Goal: Information Seeking & Learning: Get advice/opinions

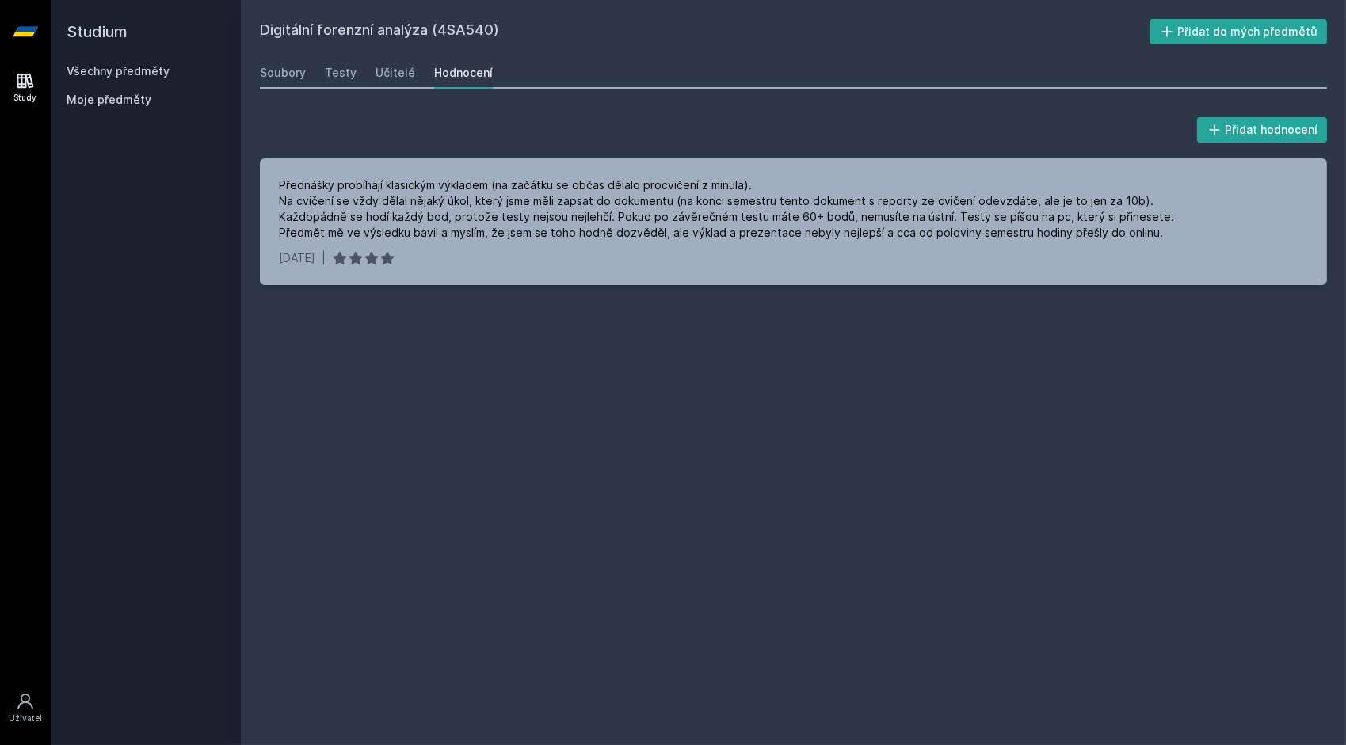
click at [128, 74] on link "Všechny předměty" at bounding box center [118, 70] width 103 height 13
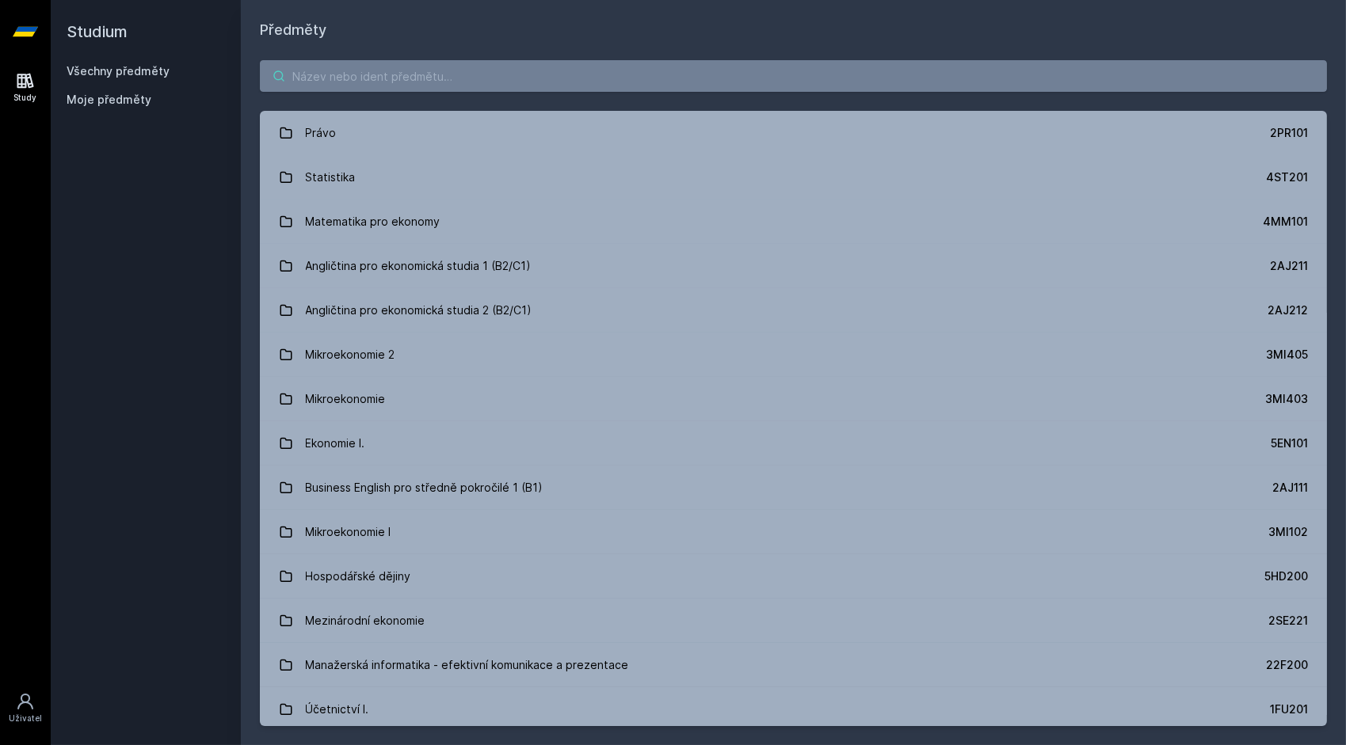
click at [479, 83] on input "search" at bounding box center [793, 76] width 1067 height 32
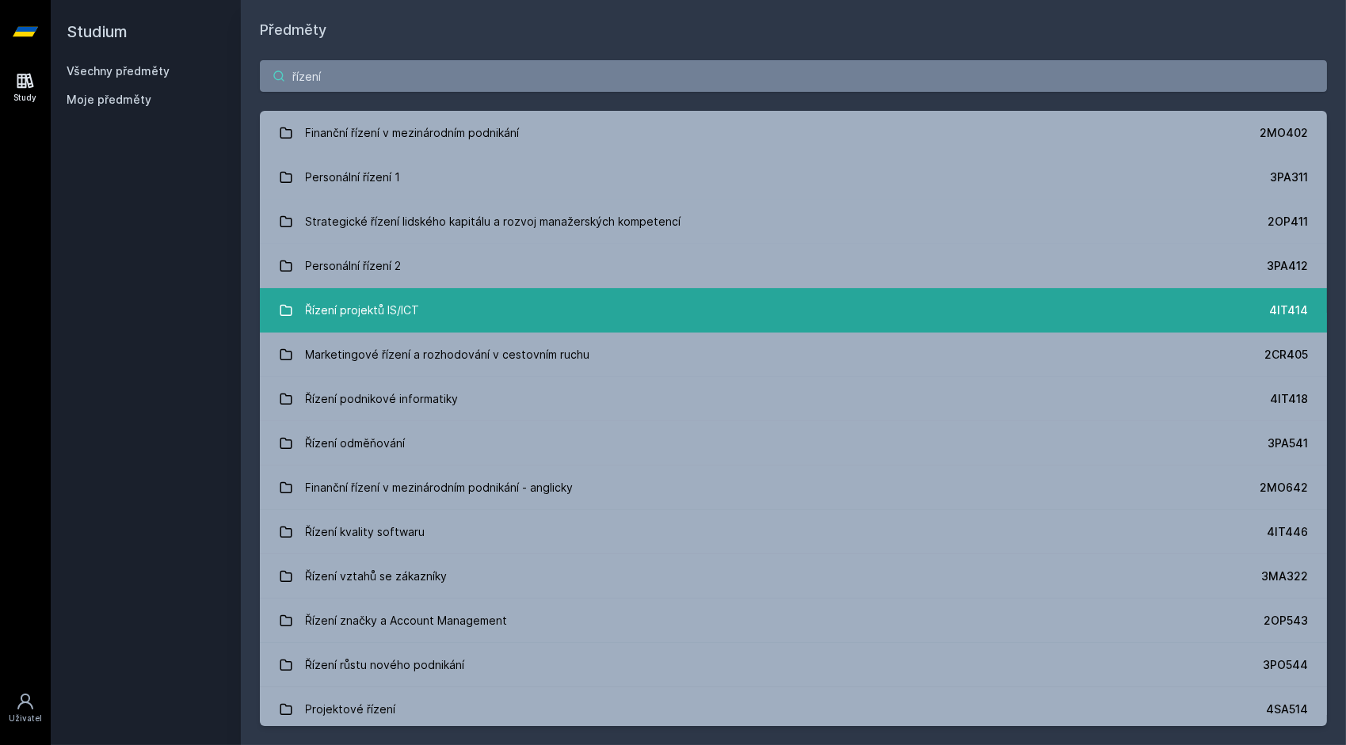
type input "řízení"
click at [440, 309] on link "Řízení projektů IS/ICT 4IT414" at bounding box center [793, 310] width 1067 height 44
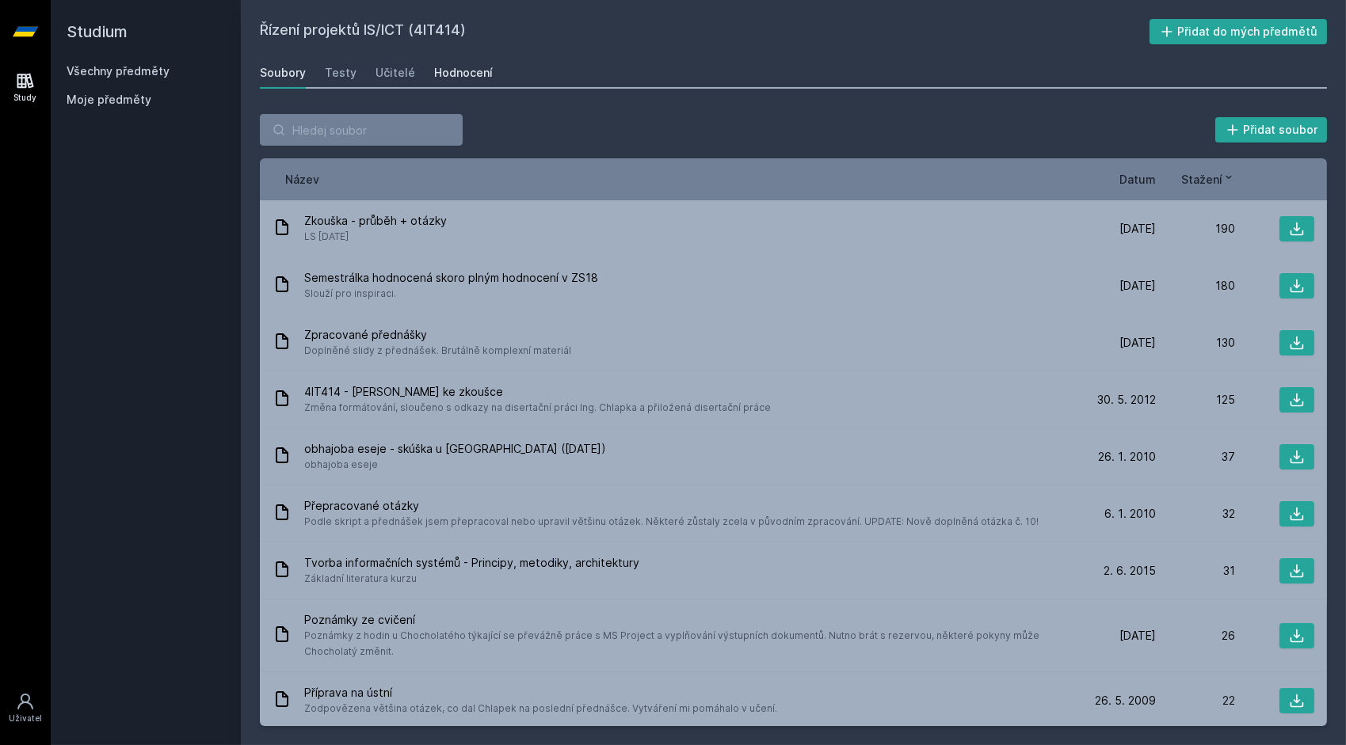
click at [451, 78] on div "Hodnocení" at bounding box center [463, 73] width 59 height 16
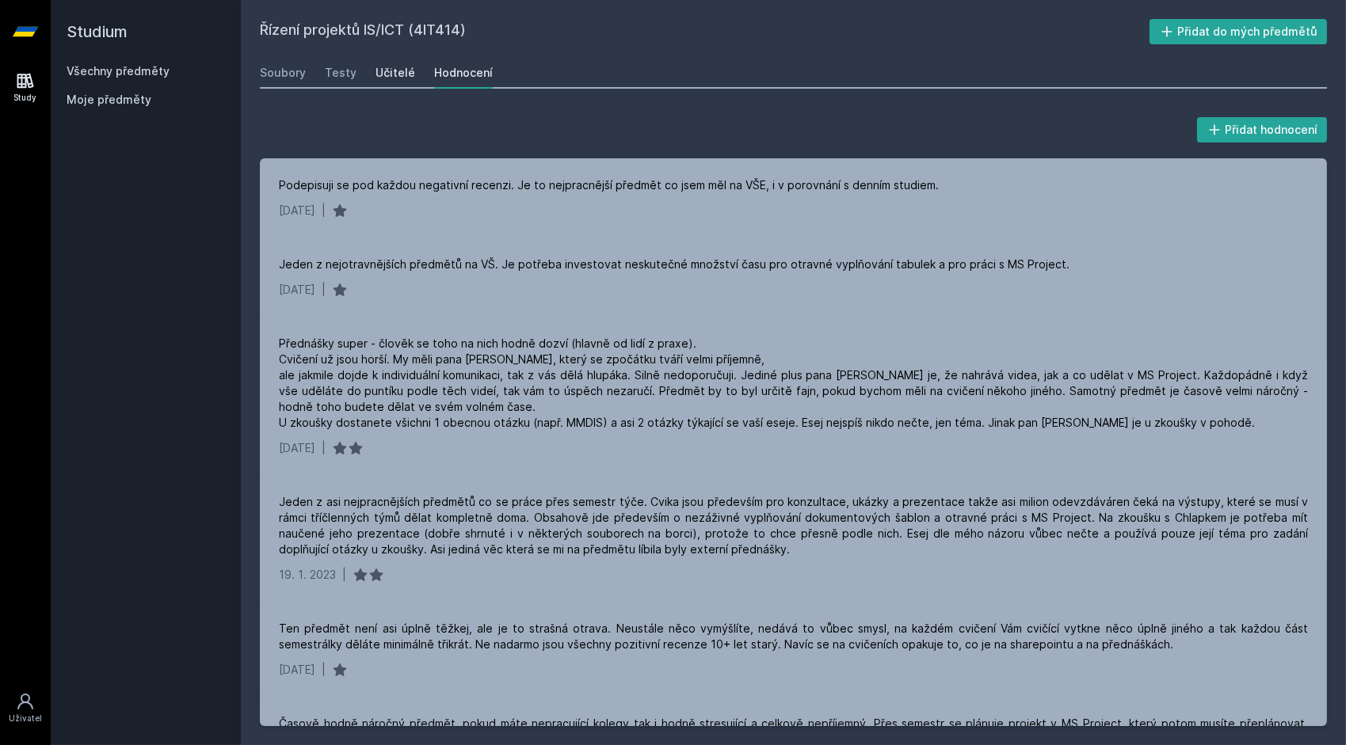
click at [409, 73] on div "Učitelé" at bounding box center [395, 73] width 40 height 16
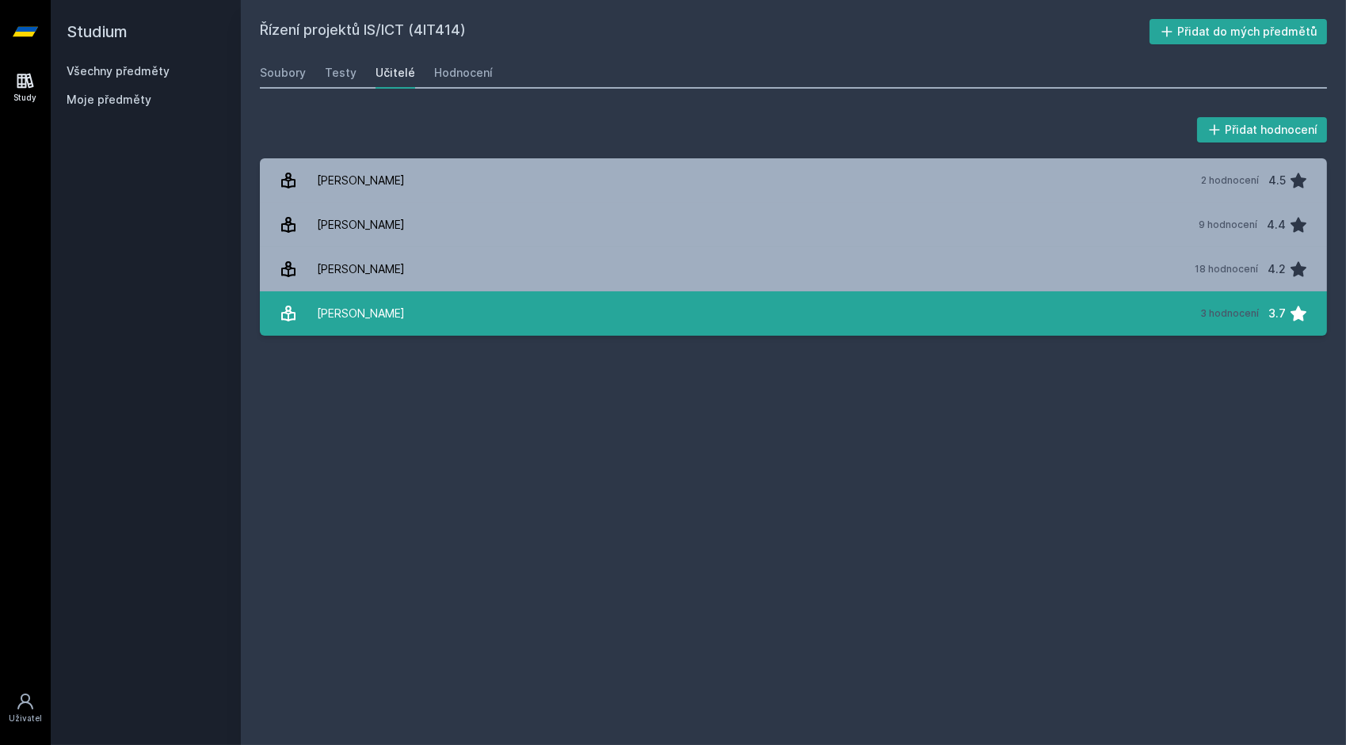
click at [355, 320] on div "[PERSON_NAME]" at bounding box center [361, 314] width 88 height 32
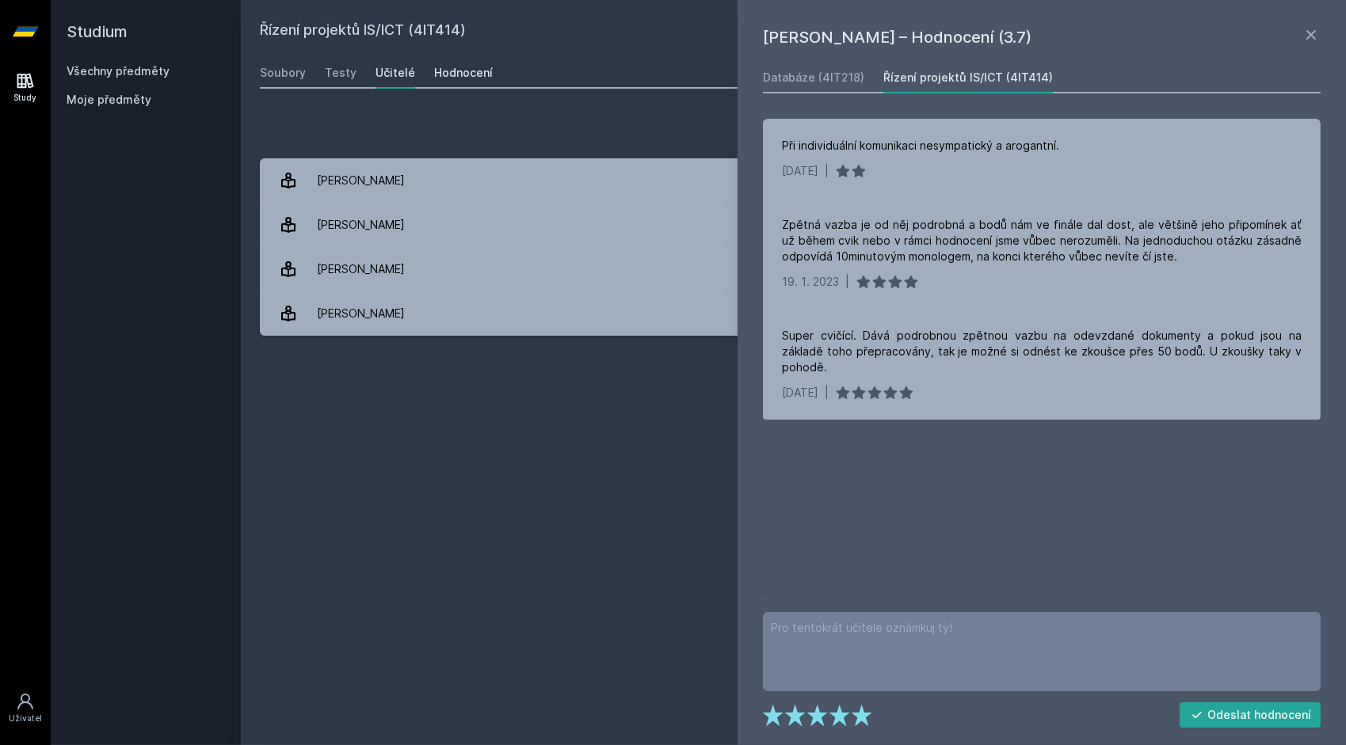
click at [463, 63] on link "Hodnocení" at bounding box center [463, 73] width 59 height 32
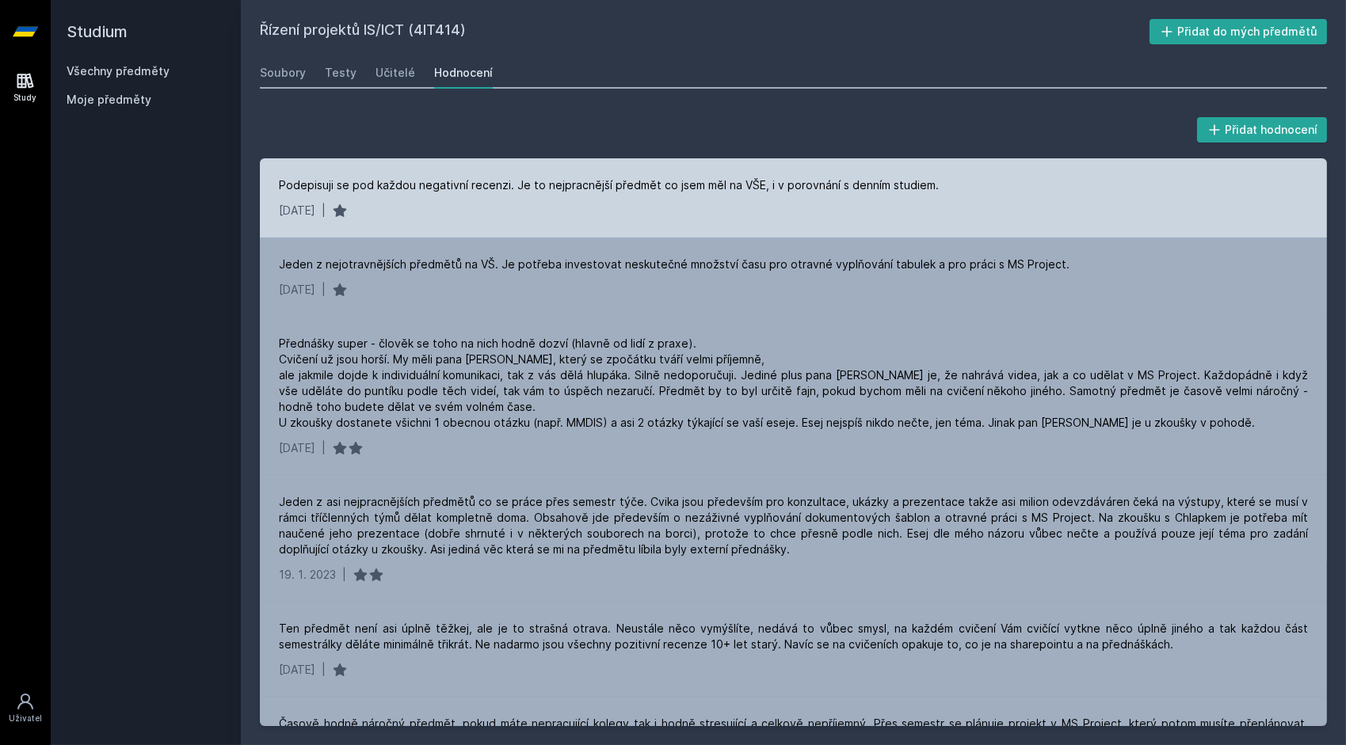
drag, startPoint x: 463, startPoint y: 63, endPoint x: 558, endPoint y: 219, distance: 183.1
click at [558, 219] on div "Řízení projektů IS/ICT (4IT414) Přidat do mých předmětů [GEOGRAPHIC_DATA] Testy…" at bounding box center [793, 372] width 1067 height 707
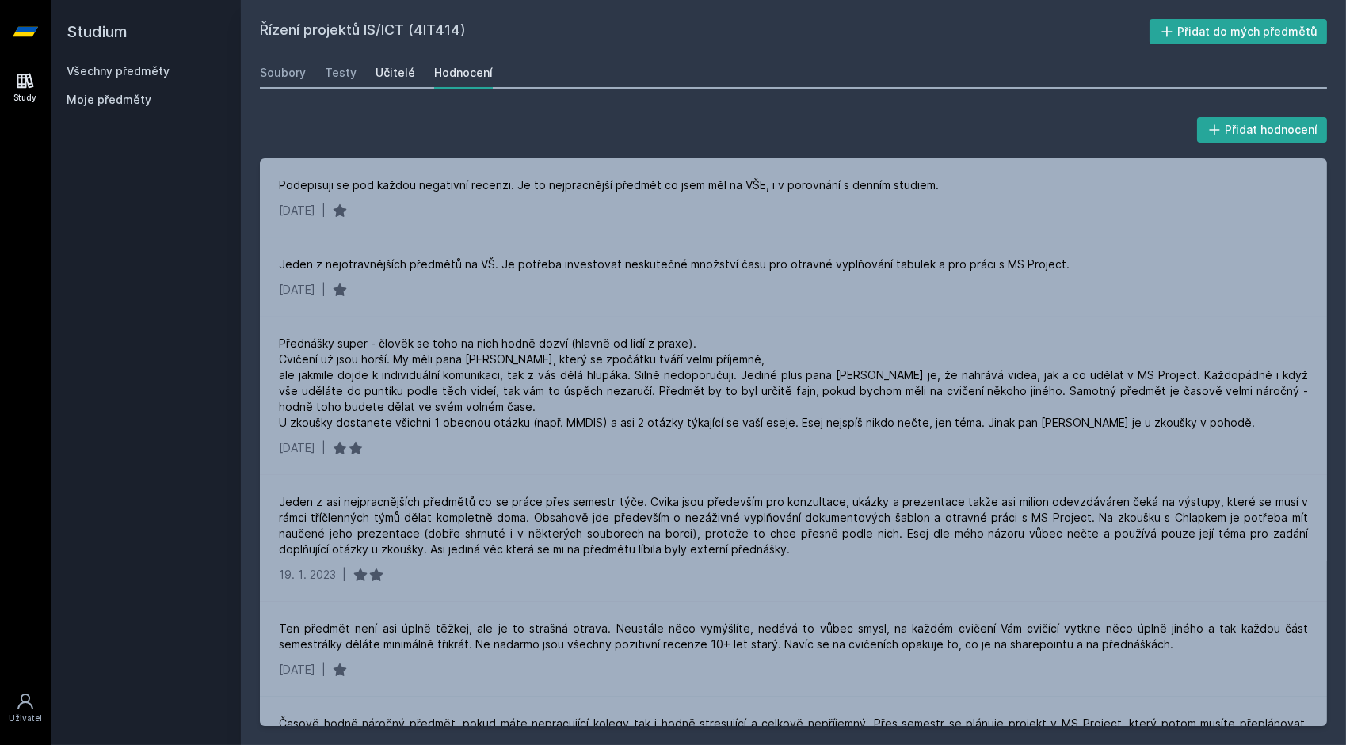
click at [408, 78] on div "Učitelé" at bounding box center [395, 73] width 40 height 16
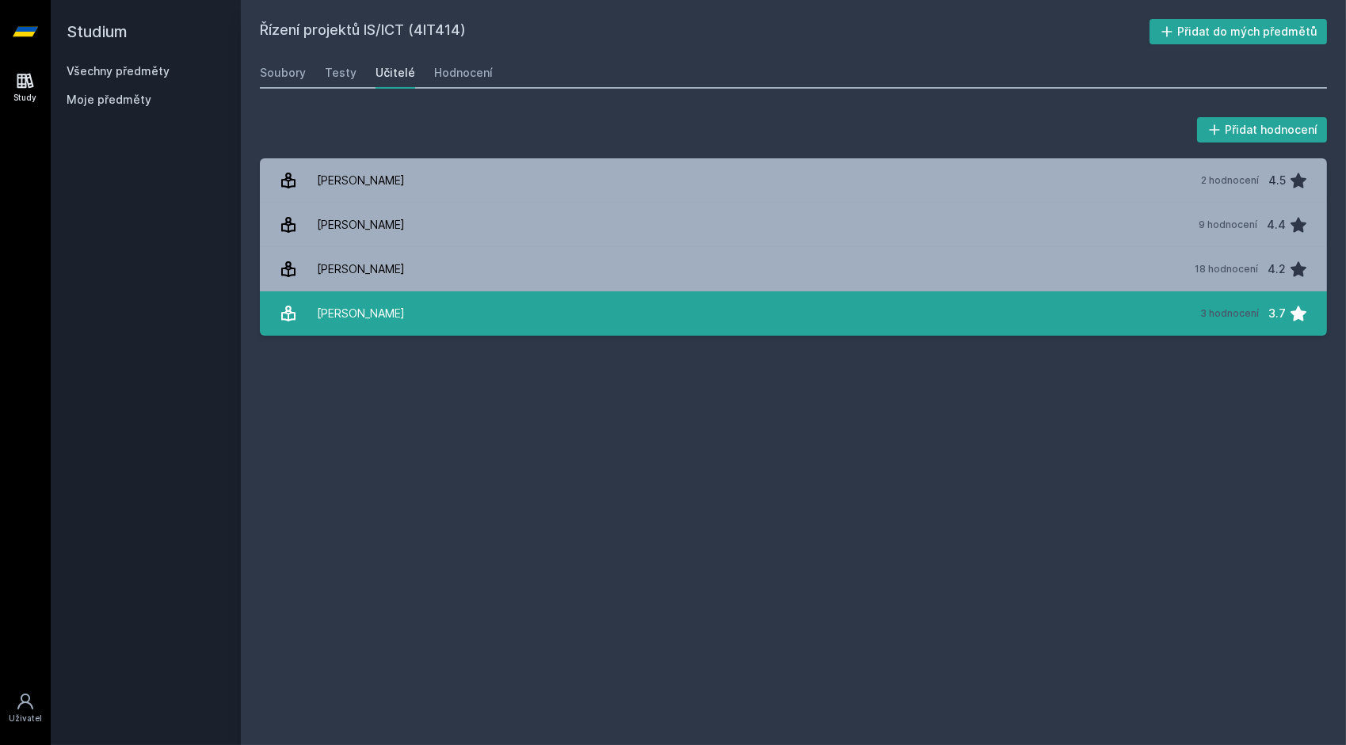
click at [463, 309] on link "[PERSON_NAME][DATE] hodnocení 3.7" at bounding box center [793, 313] width 1067 height 44
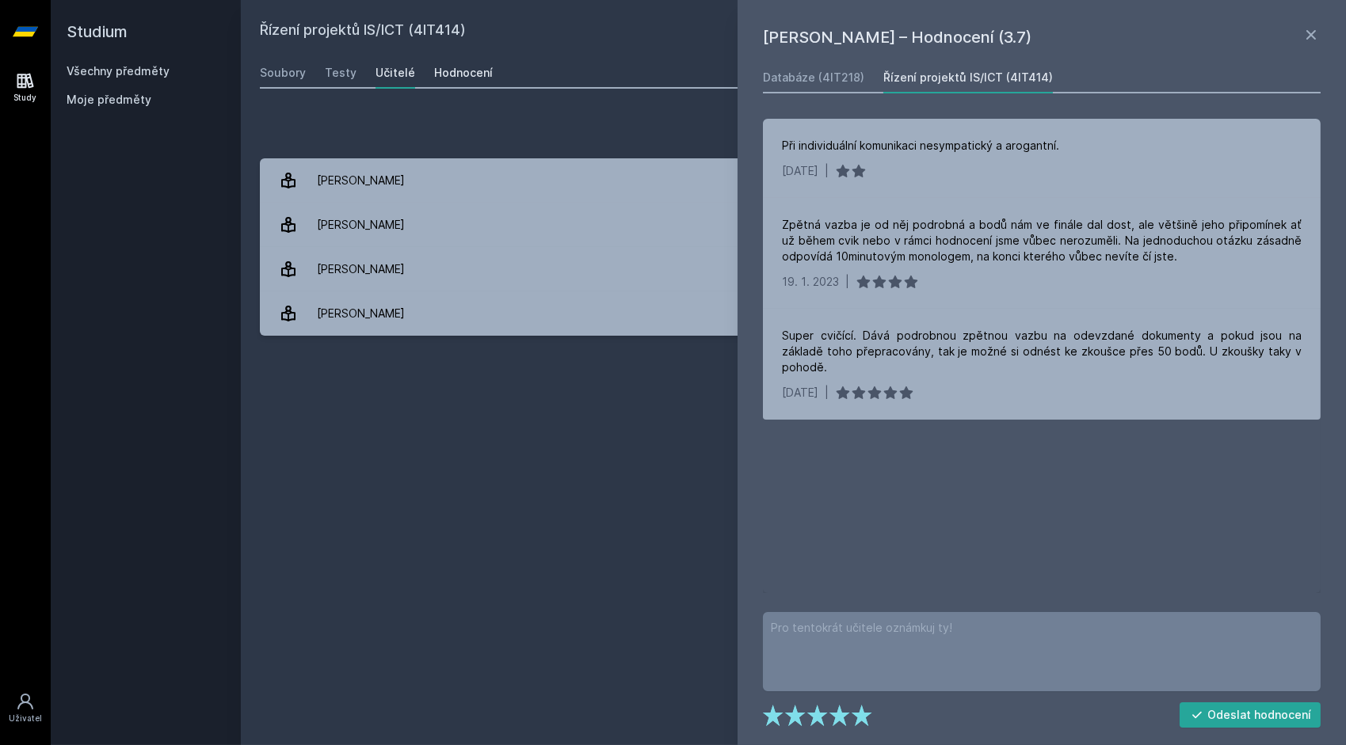
click at [474, 75] on div "Hodnocení" at bounding box center [463, 73] width 59 height 16
